Goal: Task Accomplishment & Management: Manage account settings

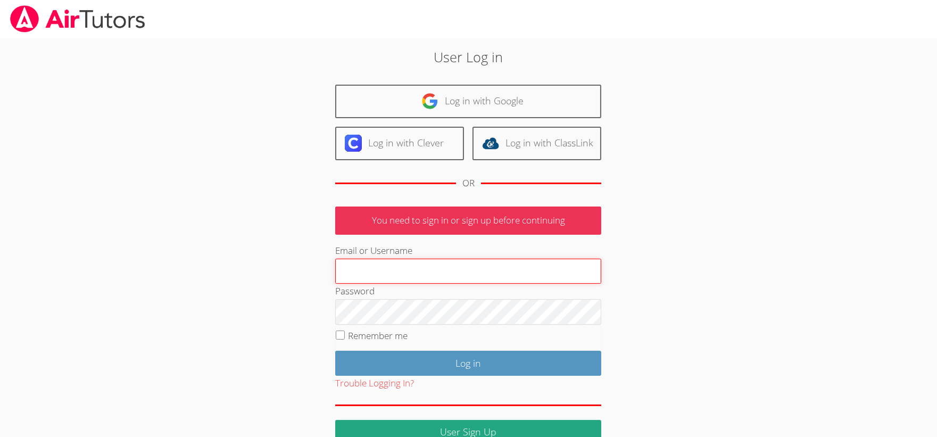
type input "Peggyak@protonmail.com"
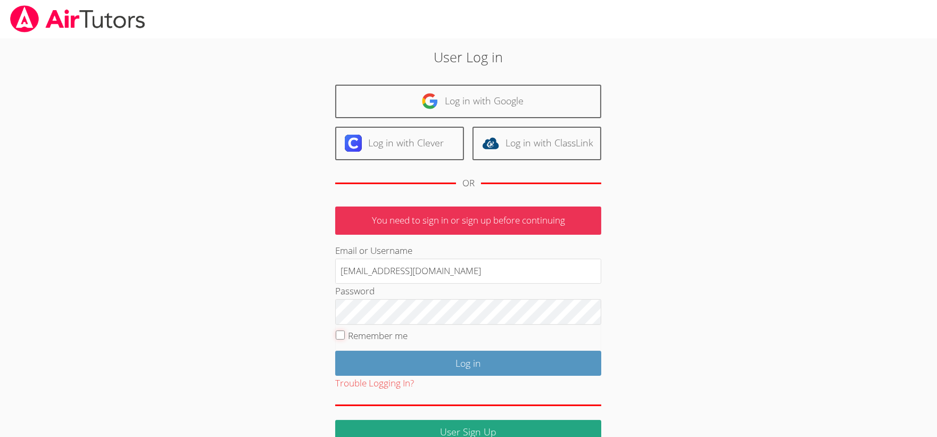
click at [339, 334] on input "Remember me" at bounding box center [340, 334] width 9 height 9
checkbox input "true"
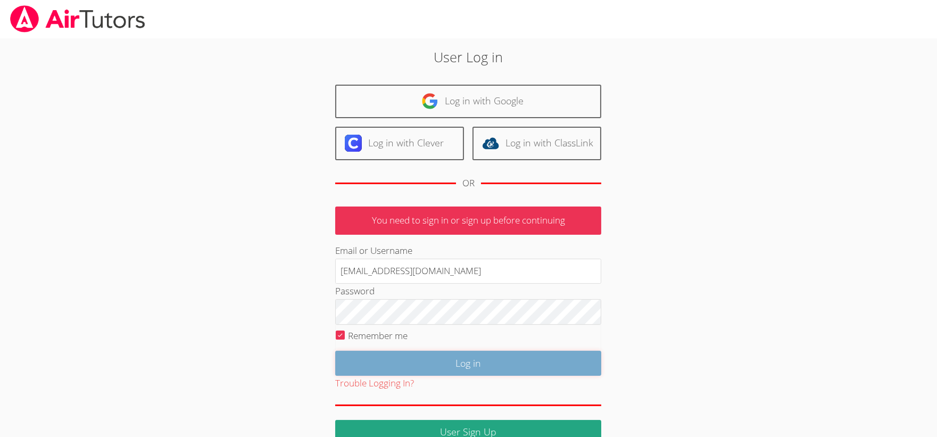
click at [423, 364] on input "Log in" at bounding box center [468, 363] width 266 height 25
